Goal: Find specific page/section: Find specific page/section

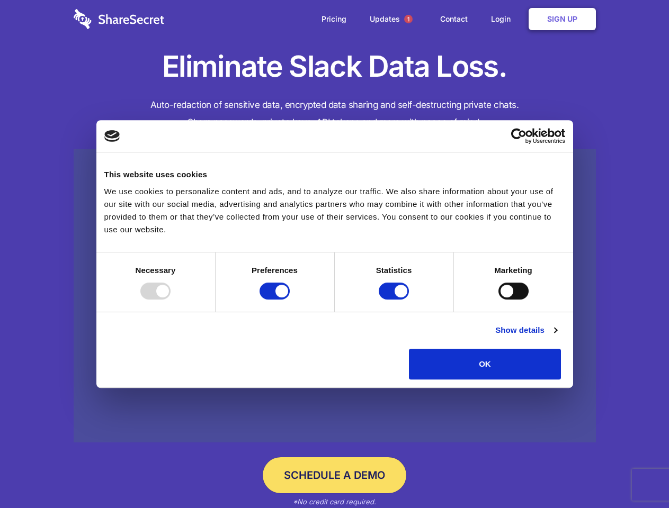
click at [170, 300] on div at bounding box center [155, 291] width 30 height 17
click at [290, 300] on input "Preferences" at bounding box center [274, 291] width 30 height 17
checkbox input "false"
click at [395, 300] on input "Statistics" at bounding box center [394, 291] width 30 height 17
checkbox input "false"
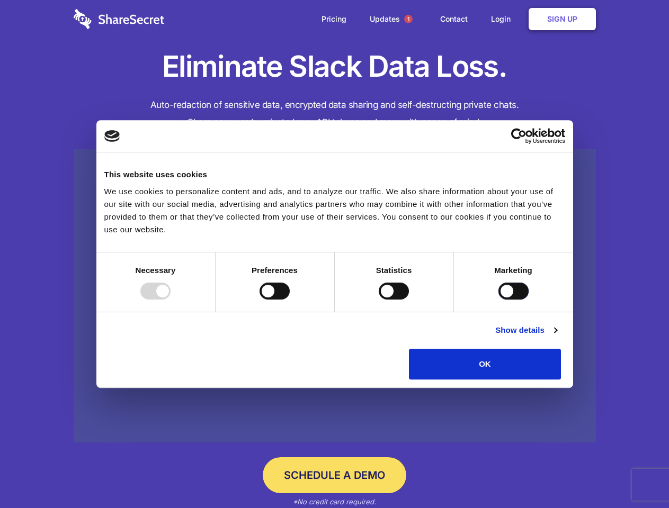
click at [498, 300] on input "Marketing" at bounding box center [513, 291] width 30 height 17
checkbox input "true"
click at [556, 337] on link "Show details" at bounding box center [525, 330] width 61 height 13
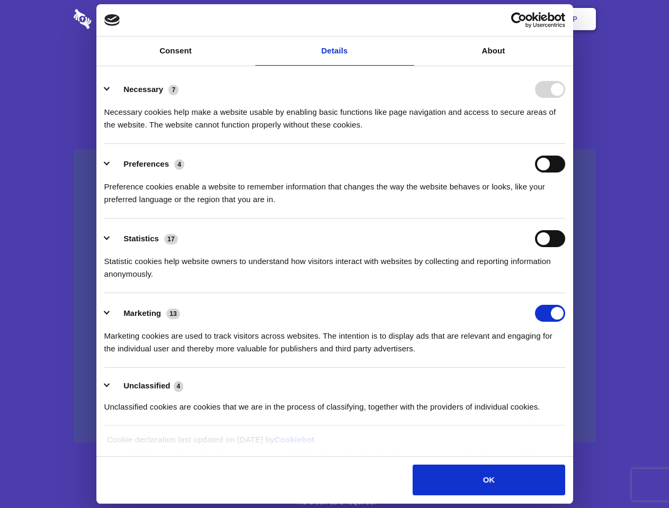
click at [565, 144] on li "Necessary 7 Necessary cookies help make a website usable by enabling basic func…" at bounding box center [334, 106] width 461 height 75
click at [408, 19] on span "1" at bounding box center [408, 19] width 8 height 8
